Goal: Task Accomplishment & Management: Use online tool/utility

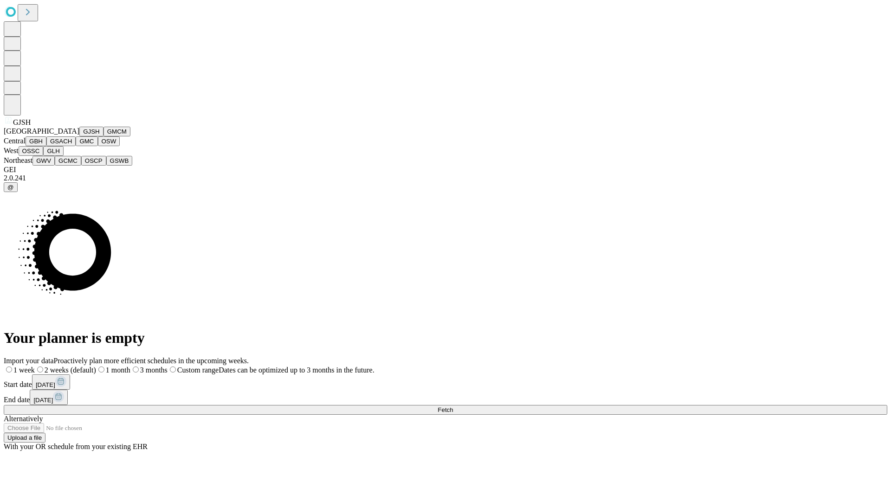
click at [79, 136] on button "GJSH" at bounding box center [91, 132] width 24 height 10
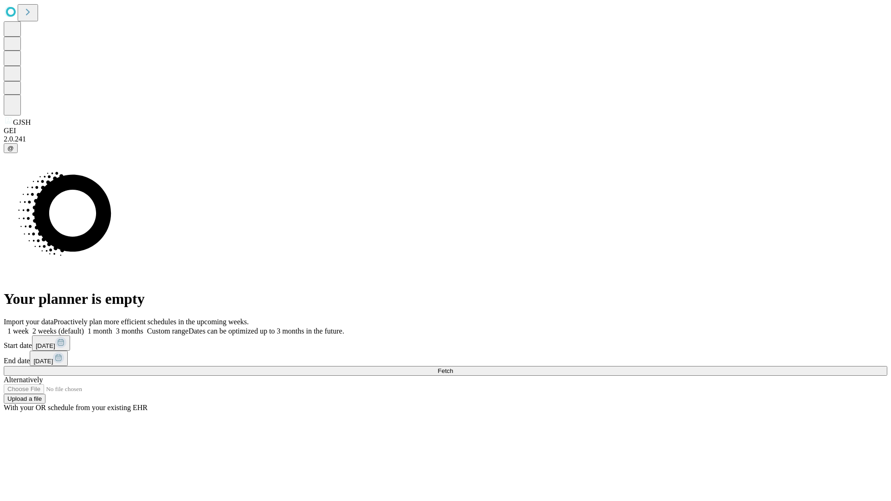
click at [29, 327] on label "1 week" at bounding box center [16, 331] width 25 height 8
click at [453, 368] on span "Fetch" at bounding box center [445, 371] width 15 height 7
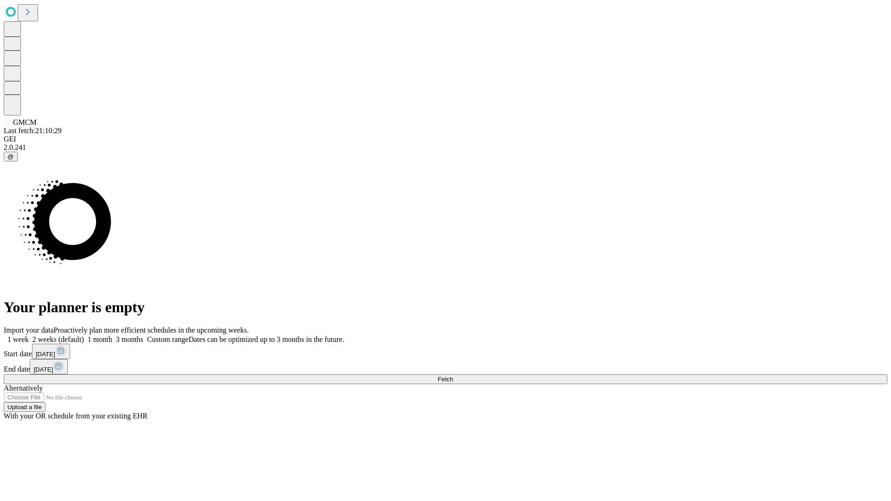
click at [29, 336] on label "1 week" at bounding box center [16, 340] width 25 height 8
click at [453, 376] on span "Fetch" at bounding box center [445, 379] width 15 height 7
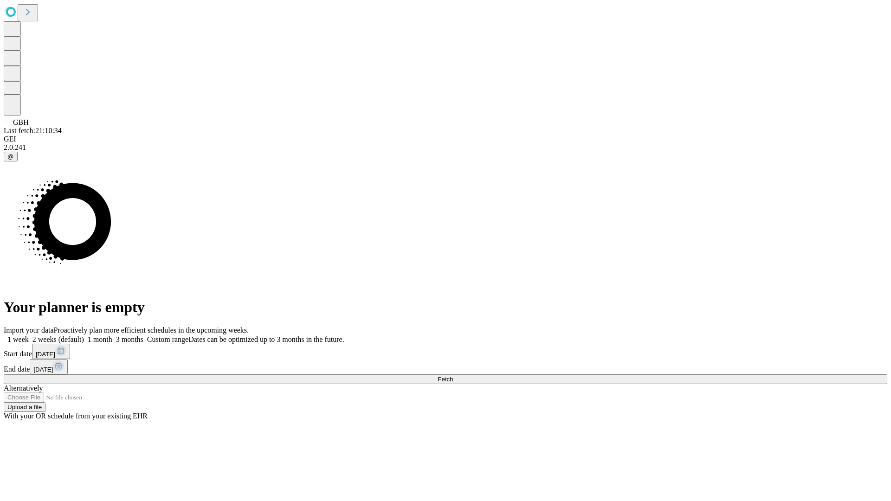
click at [29, 336] on label "1 week" at bounding box center [16, 340] width 25 height 8
click at [453, 376] on span "Fetch" at bounding box center [445, 379] width 15 height 7
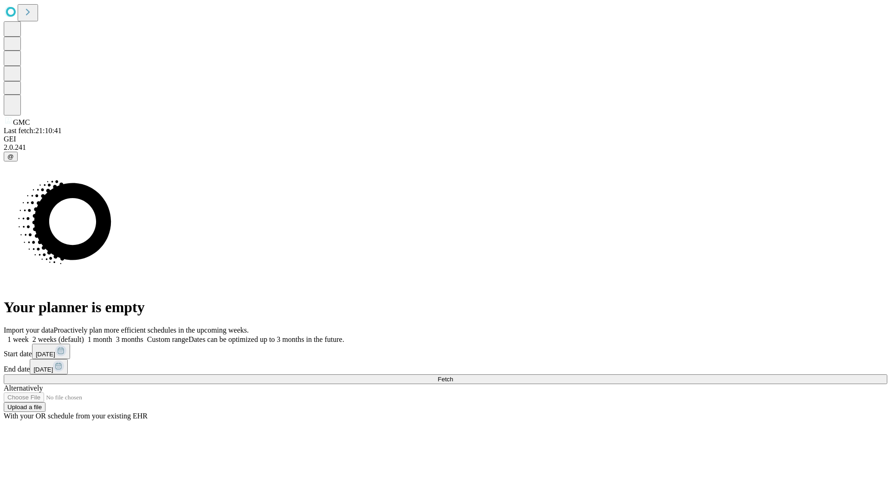
click at [29, 336] on label "1 week" at bounding box center [16, 340] width 25 height 8
click at [453, 376] on span "Fetch" at bounding box center [445, 379] width 15 height 7
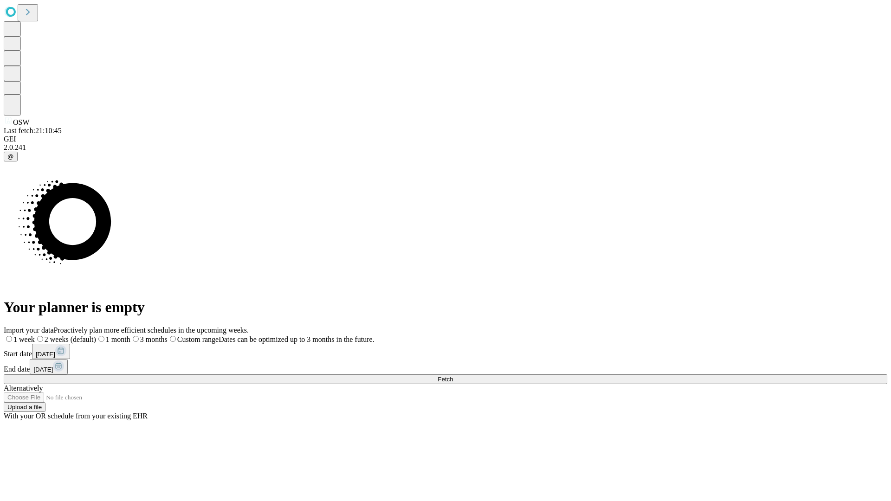
click at [35, 336] on label "1 week" at bounding box center [19, 340] width 31 height 8
click at [453, 376] on span "Fetch" at bounding box center [445, 379] width 15 height 7
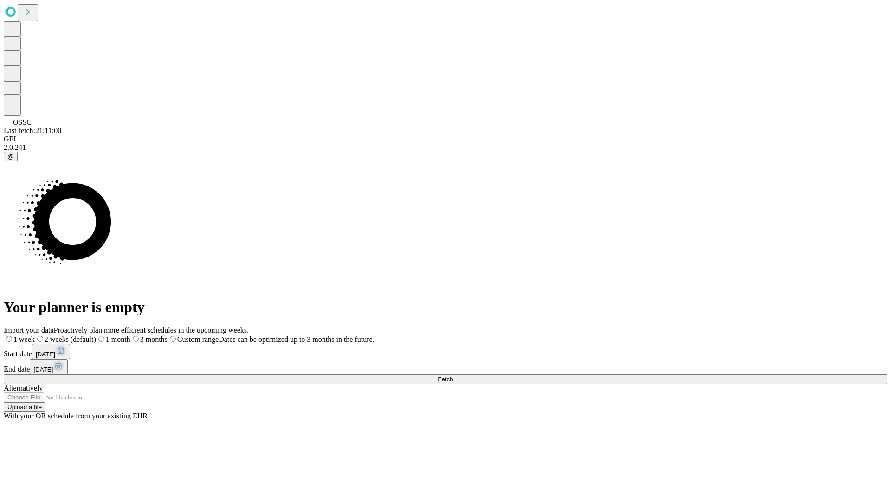
click at [453, 376] on span "Fetch" at bounding box center [445, 379] width 15 height 7
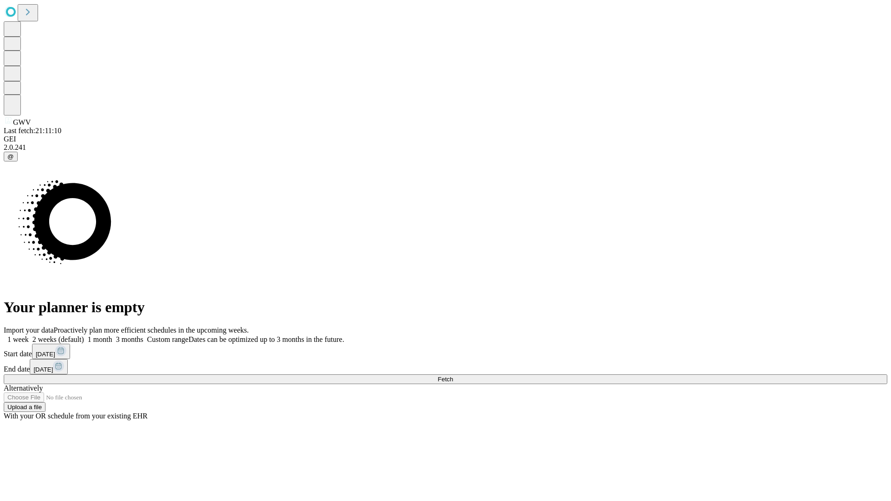
click at [29, 336] on label "1 week" at bounding box center [16, 340] width 25 height 8
click at [453, 376] on span "Fetch" at bounding box center [445, 379] width 15 height 7
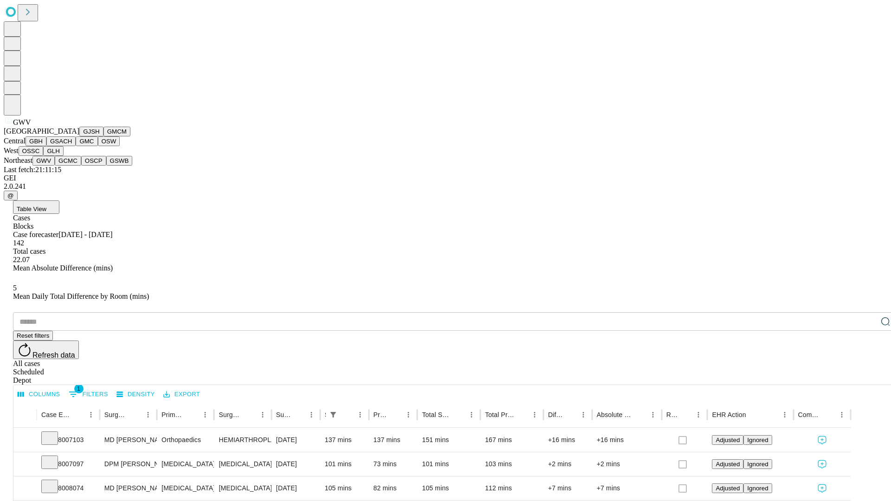
click at [72, 166] on button "GCMC" at bounding box center [68, 161] width 26 height 10
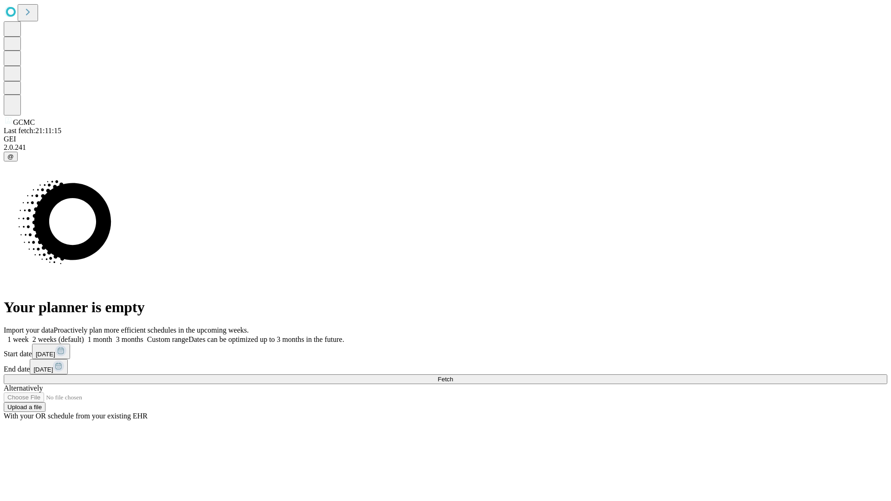
click at [29, 336] on label "1 week" at bounding box center [16, 340] width 25 height 8
click at [453, 376] on span "Fetch" at bounding box center [445, 379] width 15 height 7
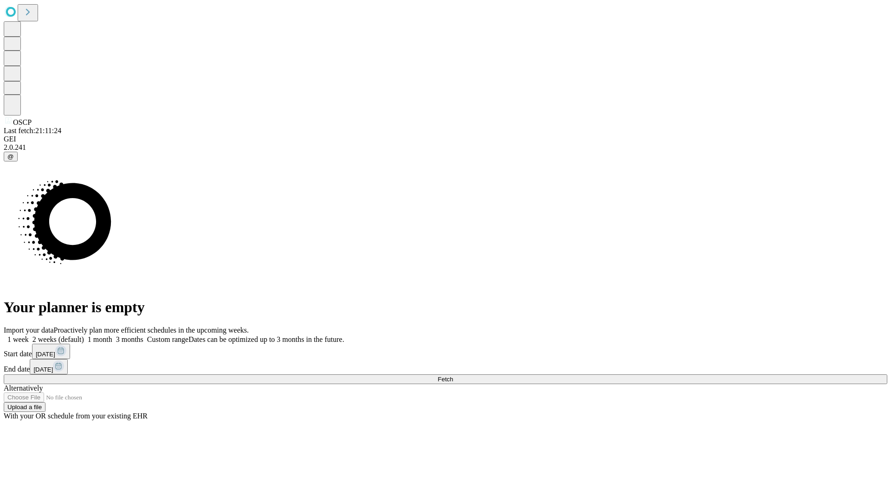
click at [29, 336] on label "1 week" at bounding box center [16, 340] width 25 height 8
click at [453, 376] on span "Fetch" at bounding box center [445, 379] width 15 height 7
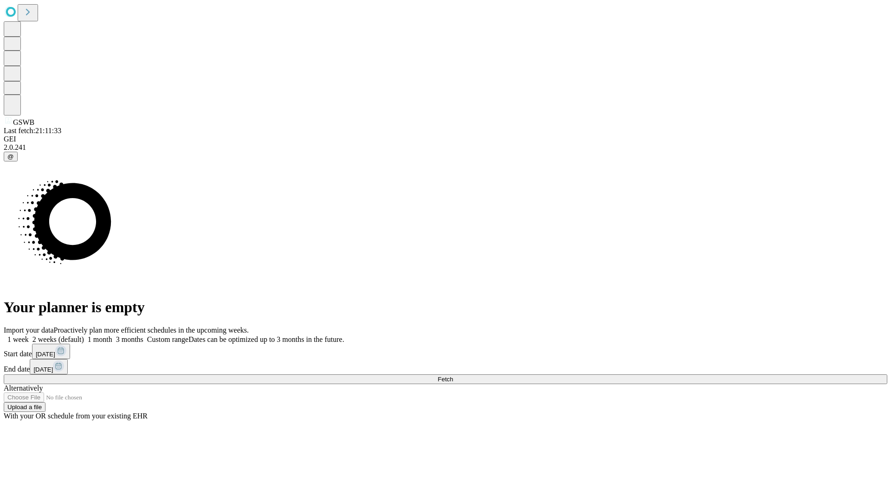
click at [29, 336] on label "1 week" at bounding box center [16, 340] width 25 height 8
click at [453, 376] on span "Fetch" at bounding box center [445, 379] width 15 height 7
